Goal: Task Accomplishment & Management: Use online tool/utility

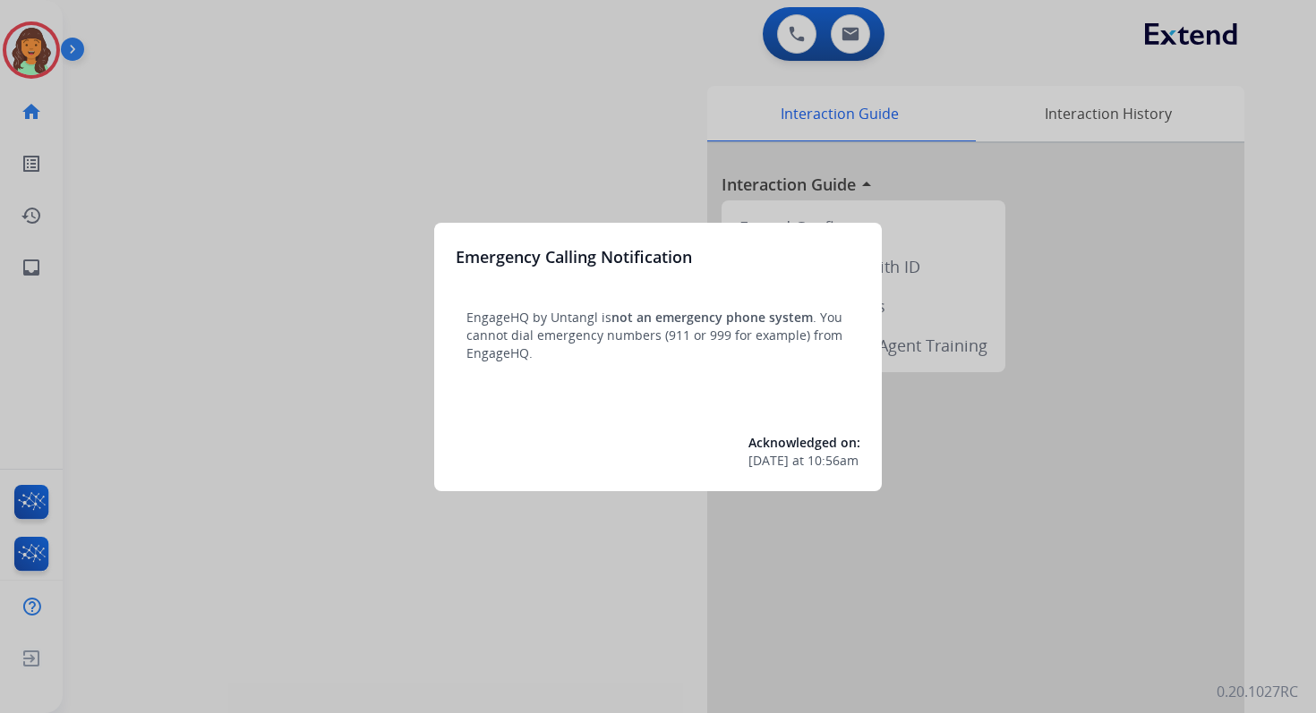
click at [846, 37] on div at bounding box center [658, 356] width 1316 height 713
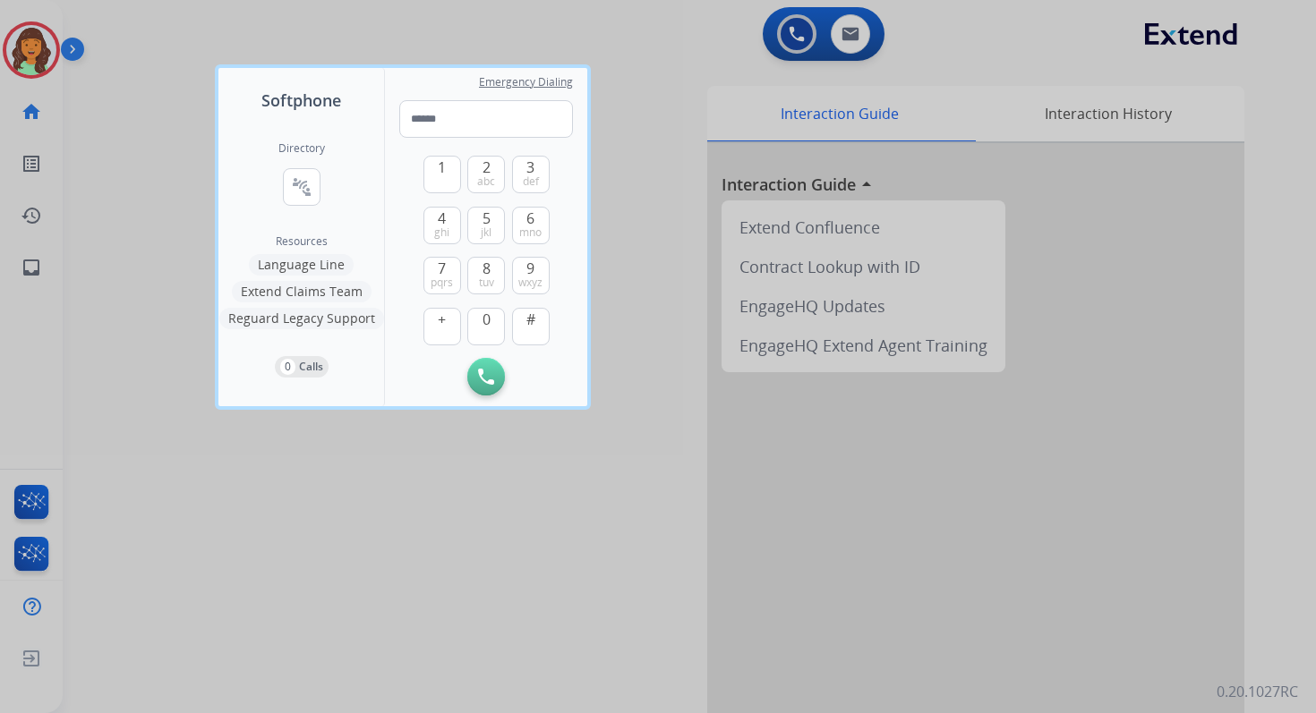
click at [846, 37] on div at bounding box center [658, 356] width 1316 height 713
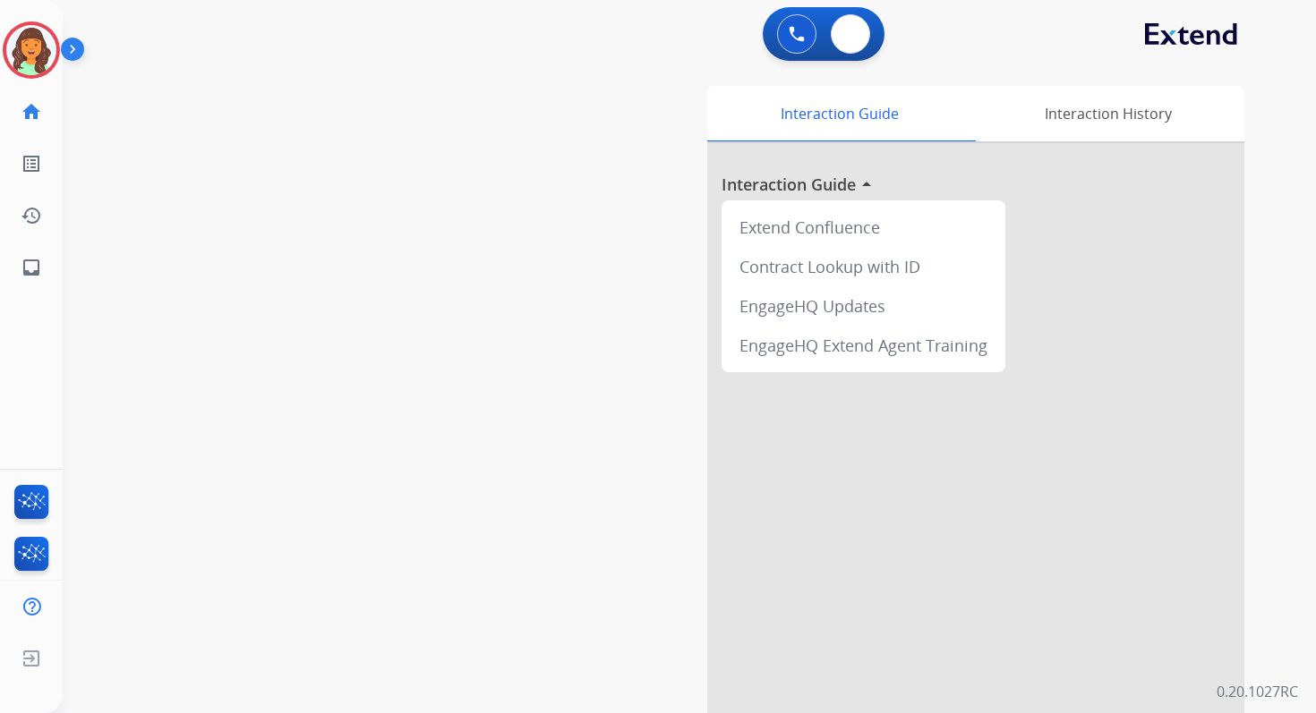
click at [846, 37] on img at bounding box center [850, 34] width 18 height 14
select select "**********"
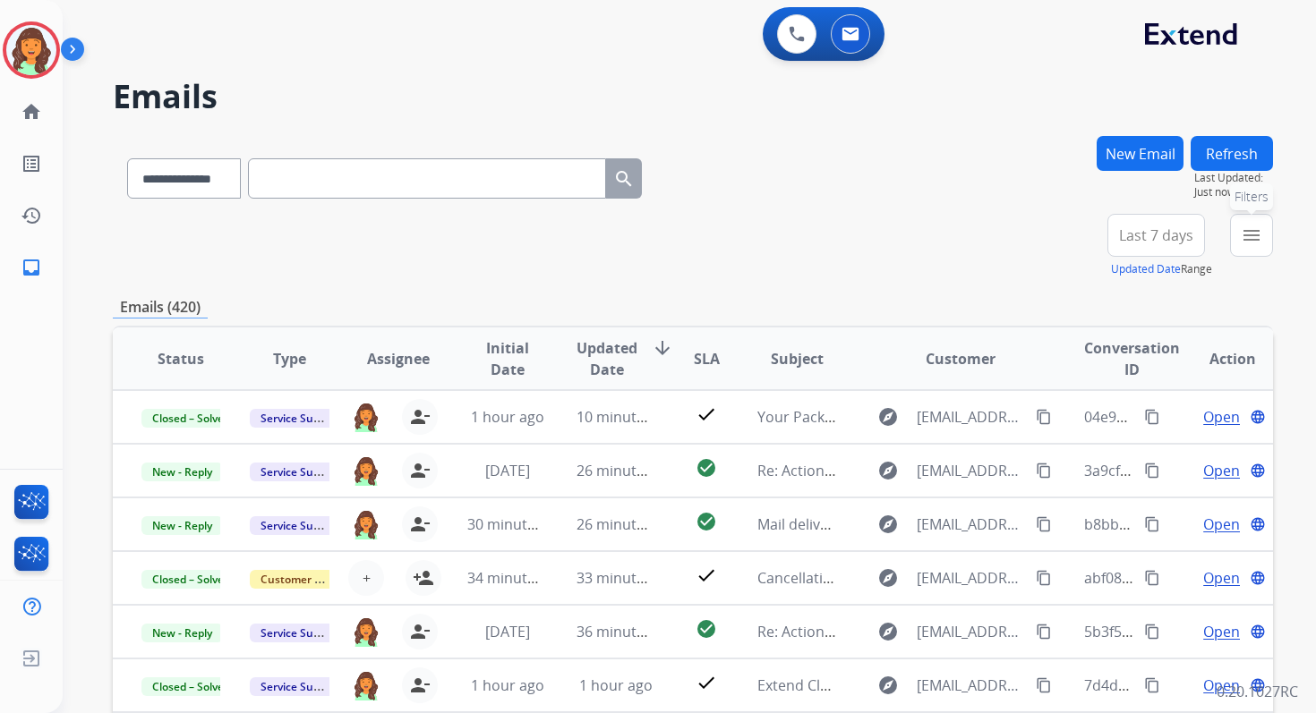
click at [1251, 236] on mat-icon "menu" at bounding box center [1251, 235] width 21 height 21
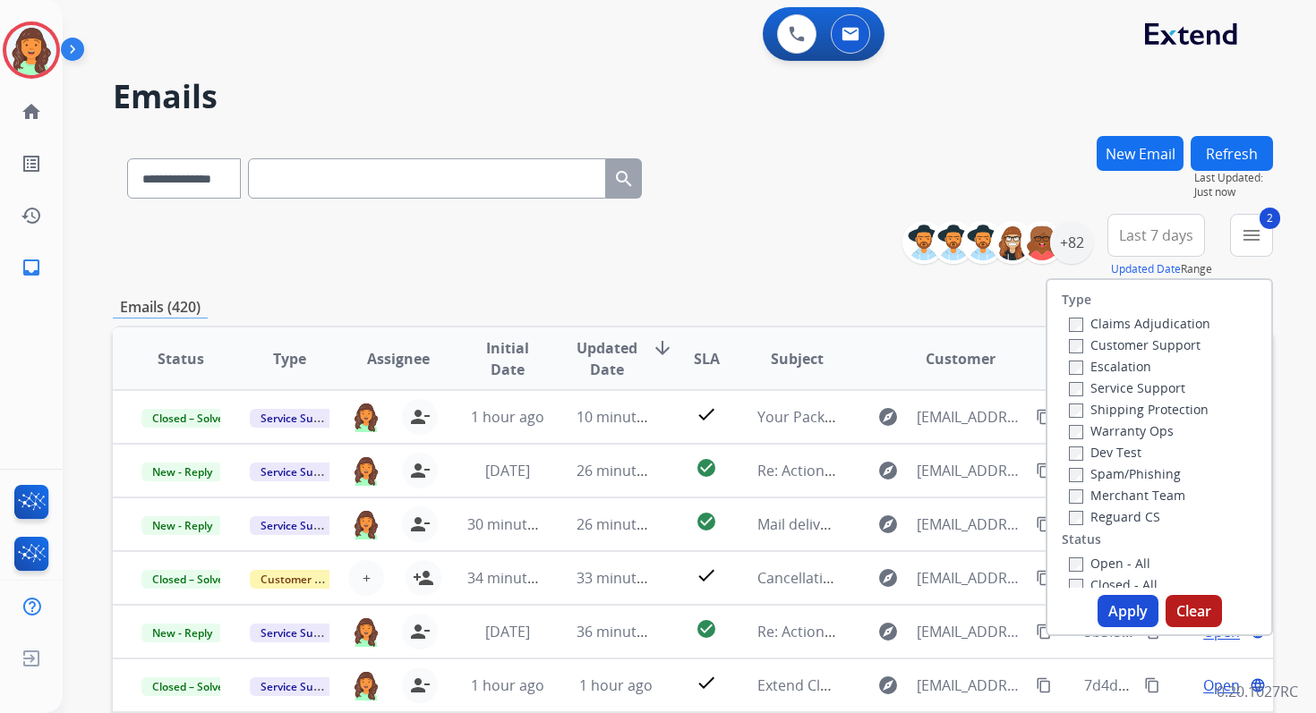
click at [1106, 602] on button "Apply" at bounding box center [1128, 611] width 61 height 32
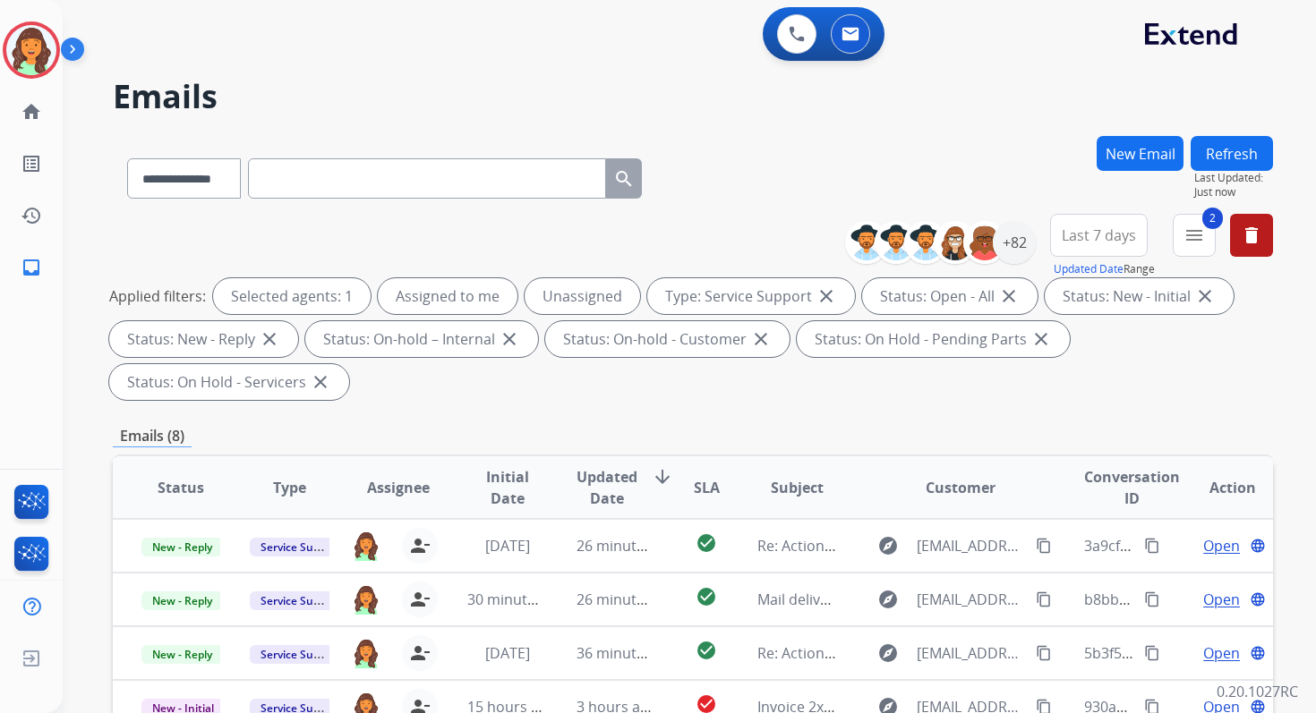
click at [641, 398] on div "Applied filters: Selected agents: 1 Assigned to me Unassigned Type: Service Sup…" at bounding box center [689, 339] width 1160 height 122
